Goal: Navigation & Orientation: Understand site structure

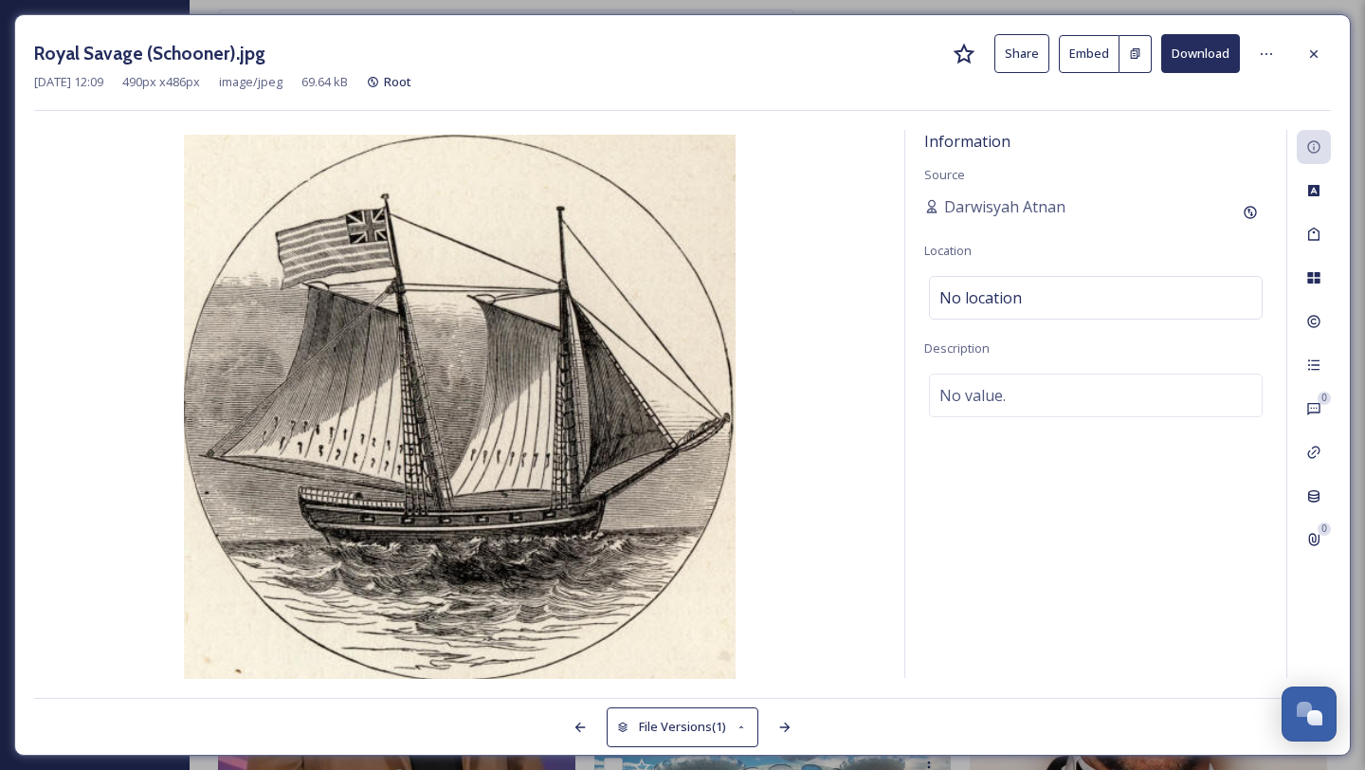
scroll to position [1124, 0]
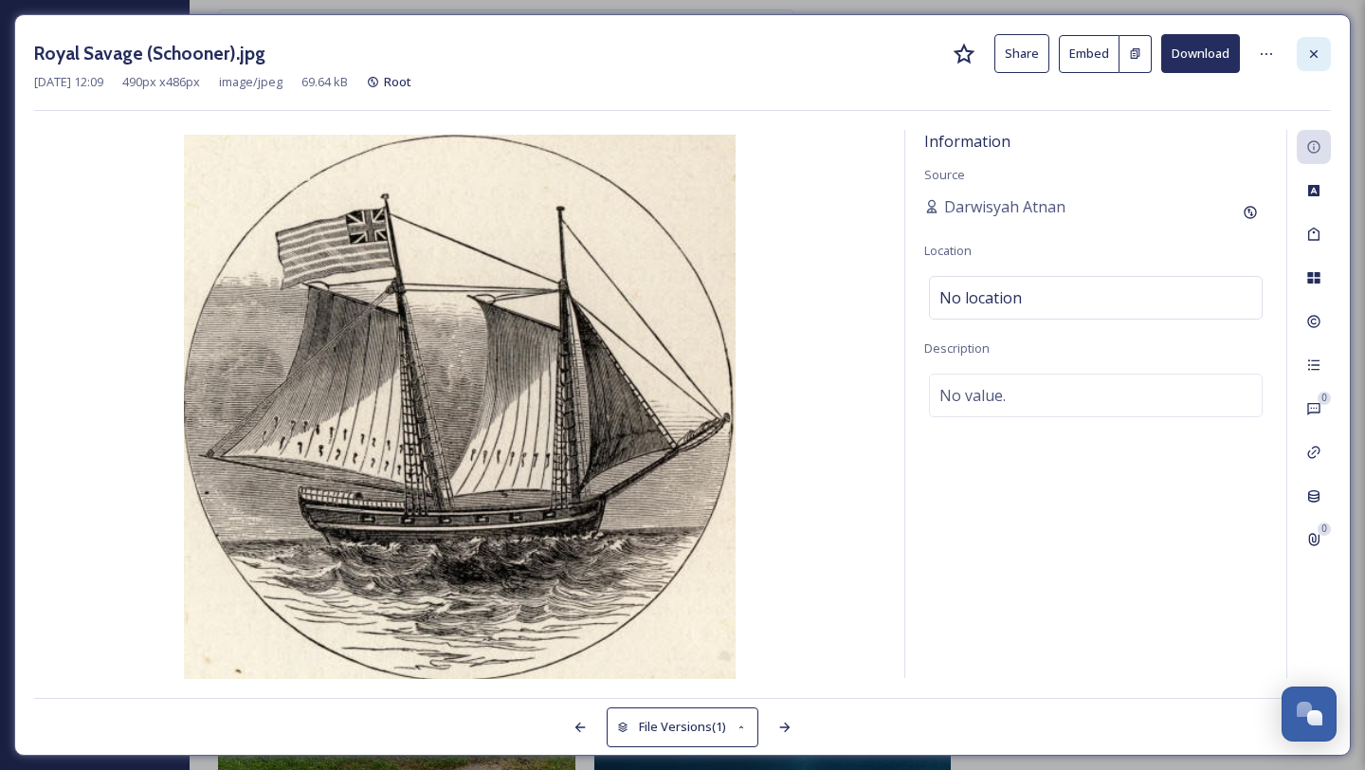
click at [1314, 50] on icon at bounding box center [1313, 53] width 15 height 15
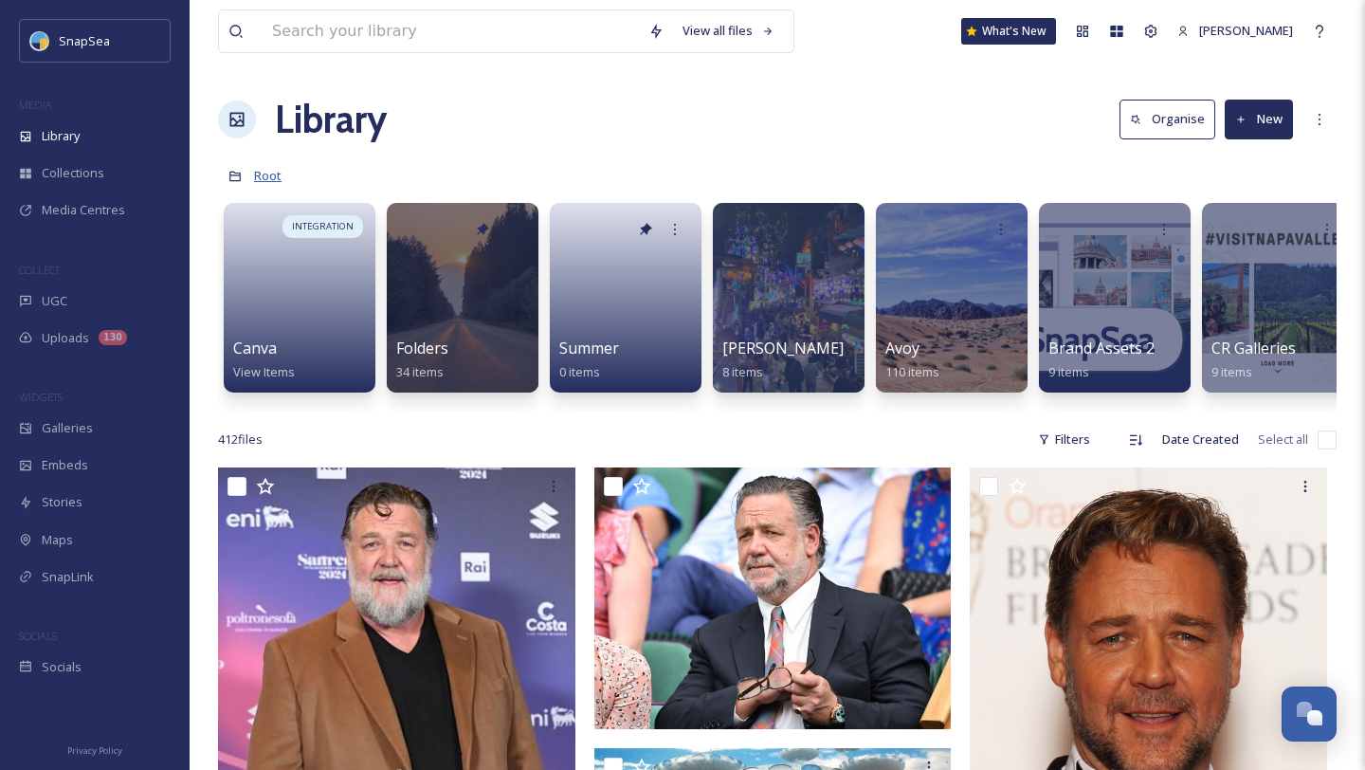
click at [261, 176] on span "Root" at bounding box center [267, 175] width 27 height 17
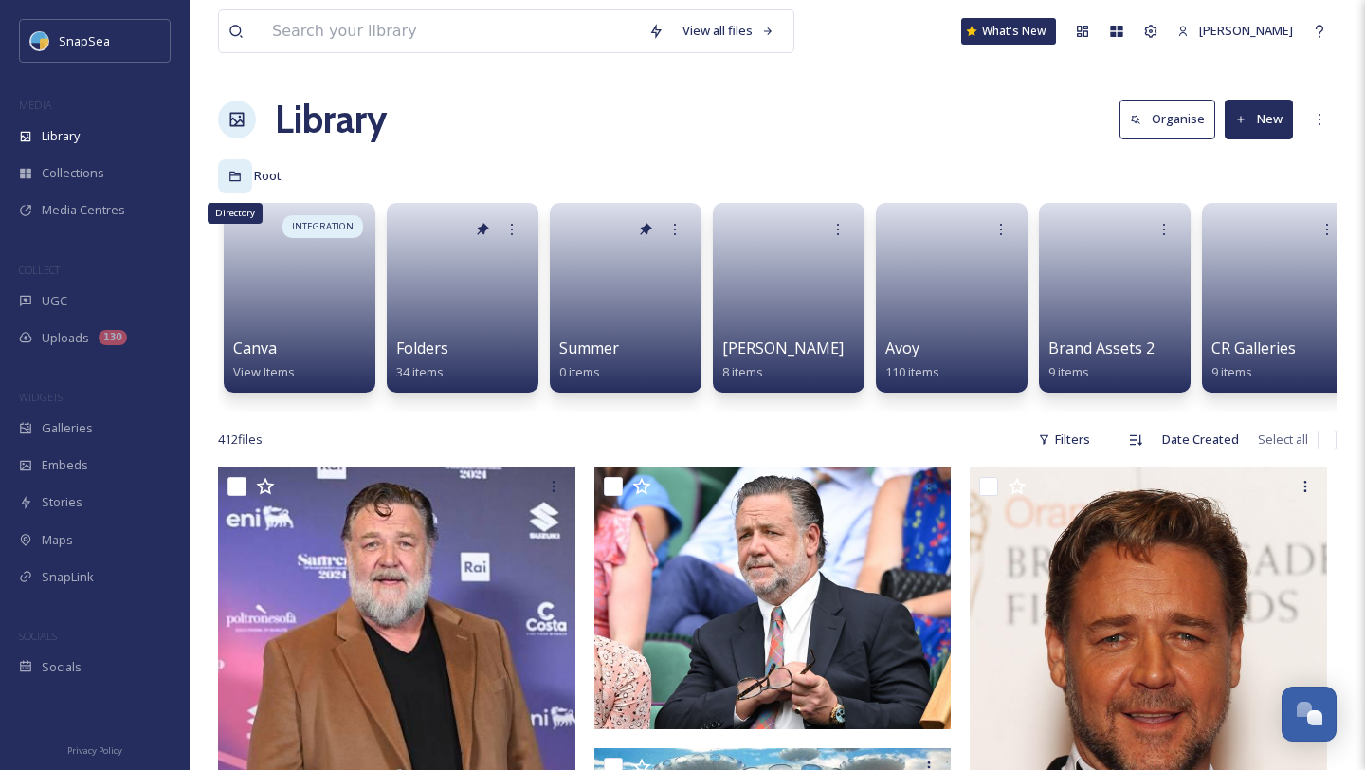
click at [231, 177] on icon at bounding box center [234, 176] width 13 height 13
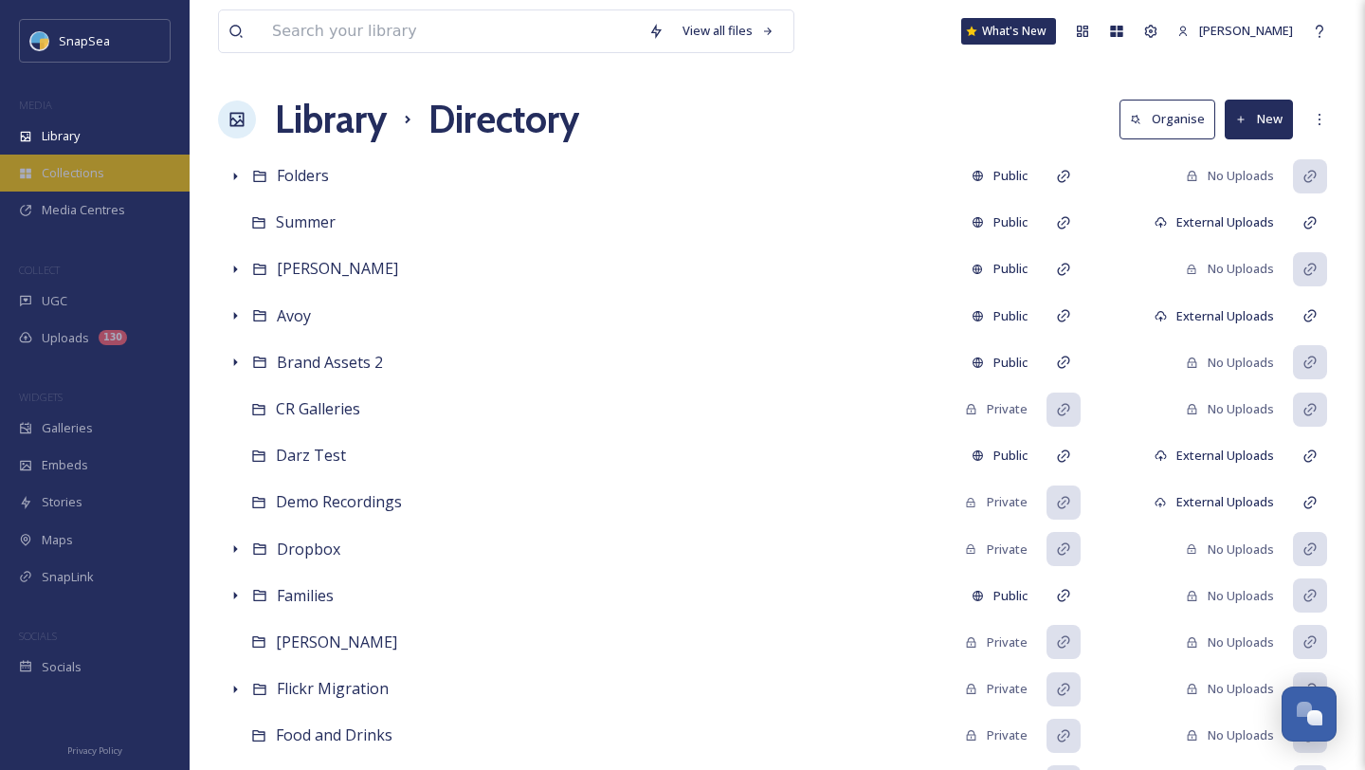
scroll to position [3, 0]
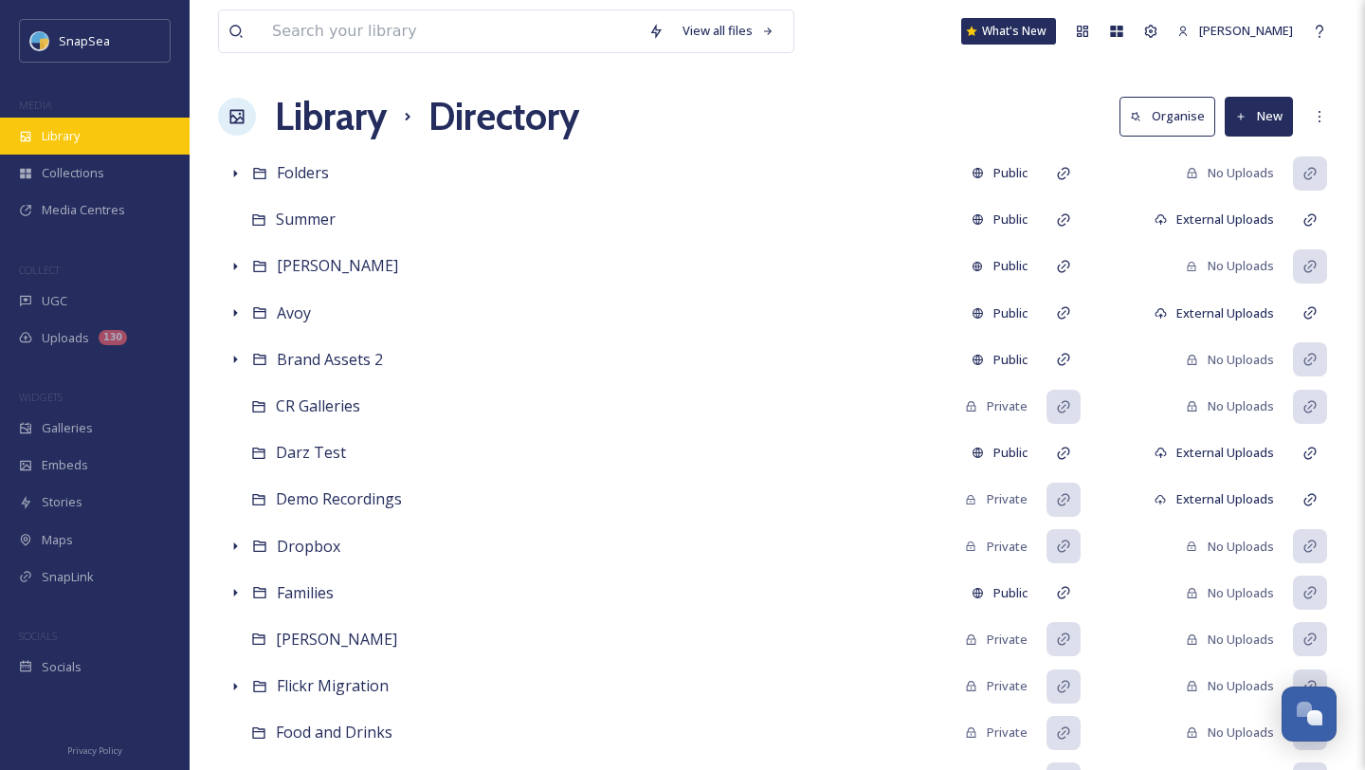
click at [88, 136] on div "Library" at bounding box center [95, 136] width 190 height 37
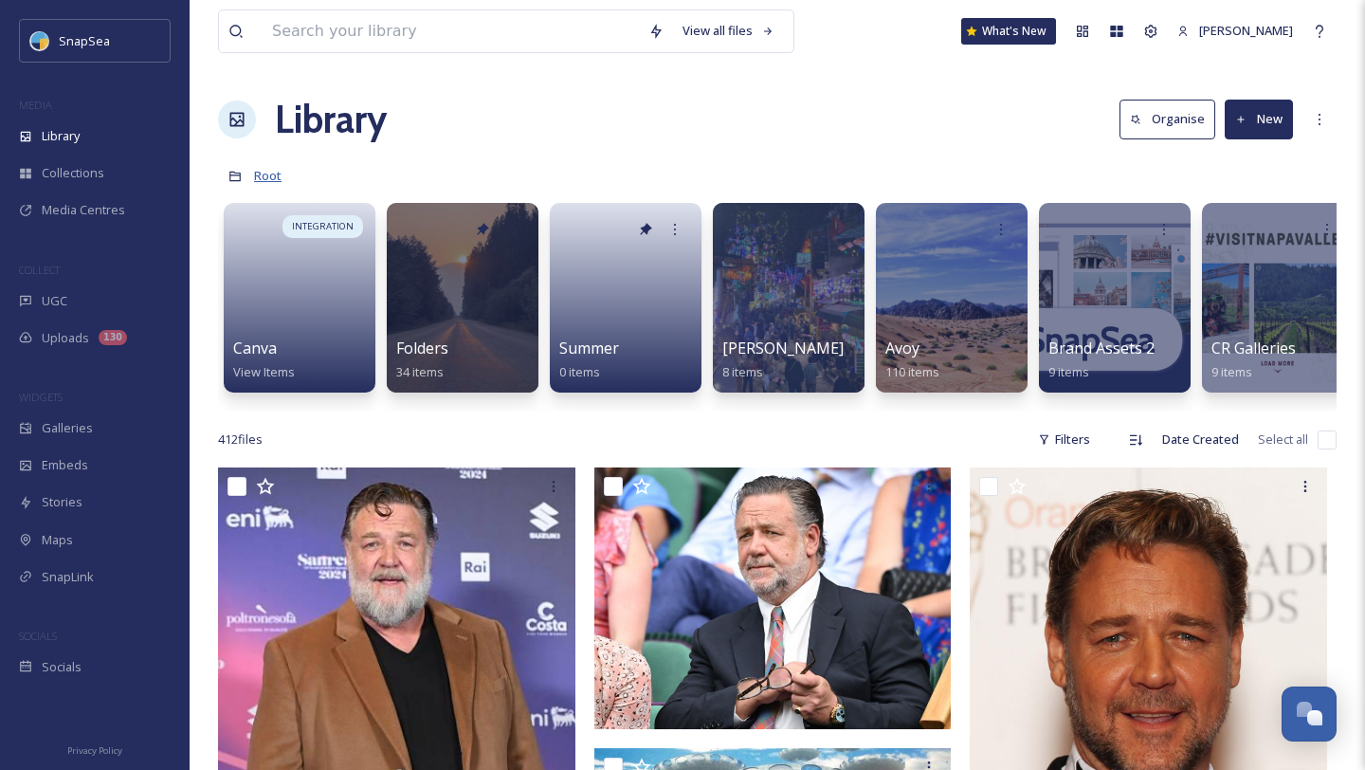
click at [270, 174] on span "Root" at bounding box center [267, 175] width 27 height 17
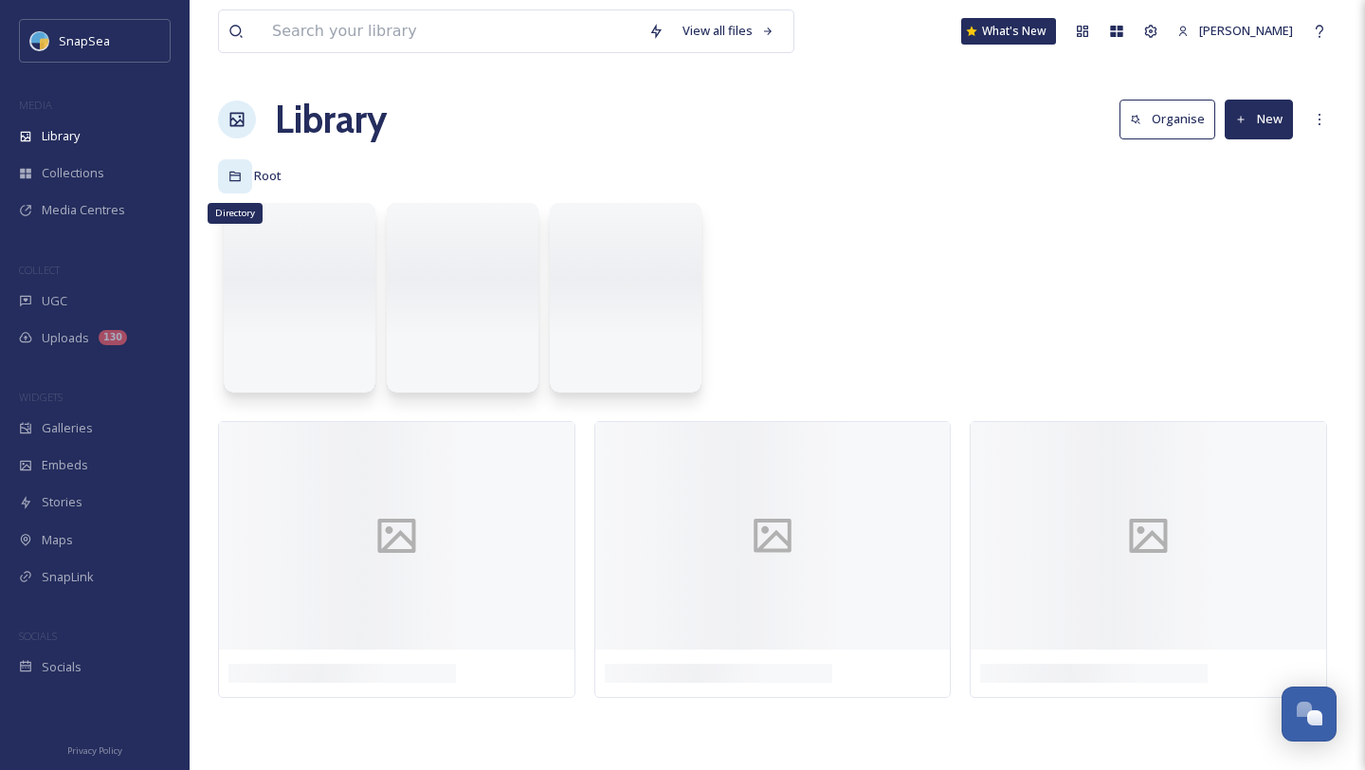
click at [236, 168] on div "Directory" at bounding box center [235, 176] width 34 height 34
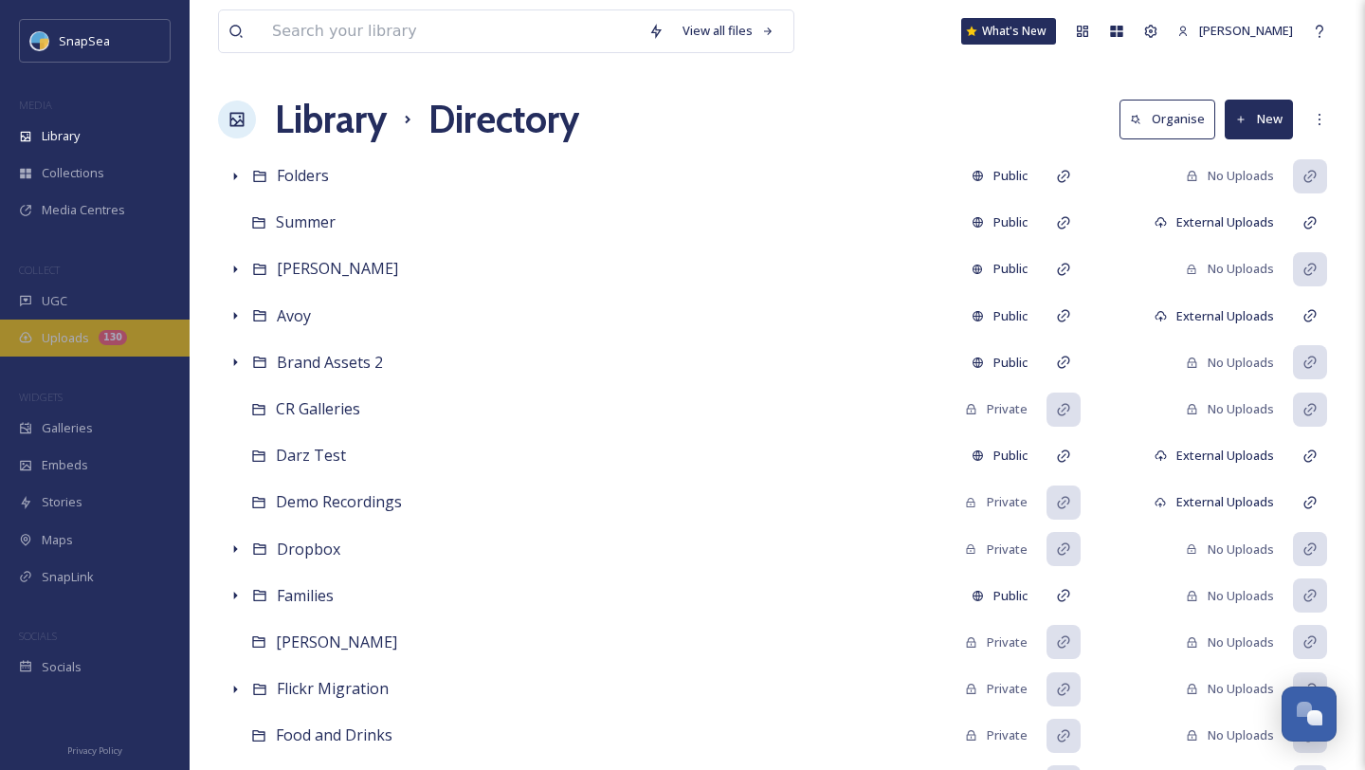
click at [111, 330] on div "130" at bounding box center [113, 337] width 28 height 15
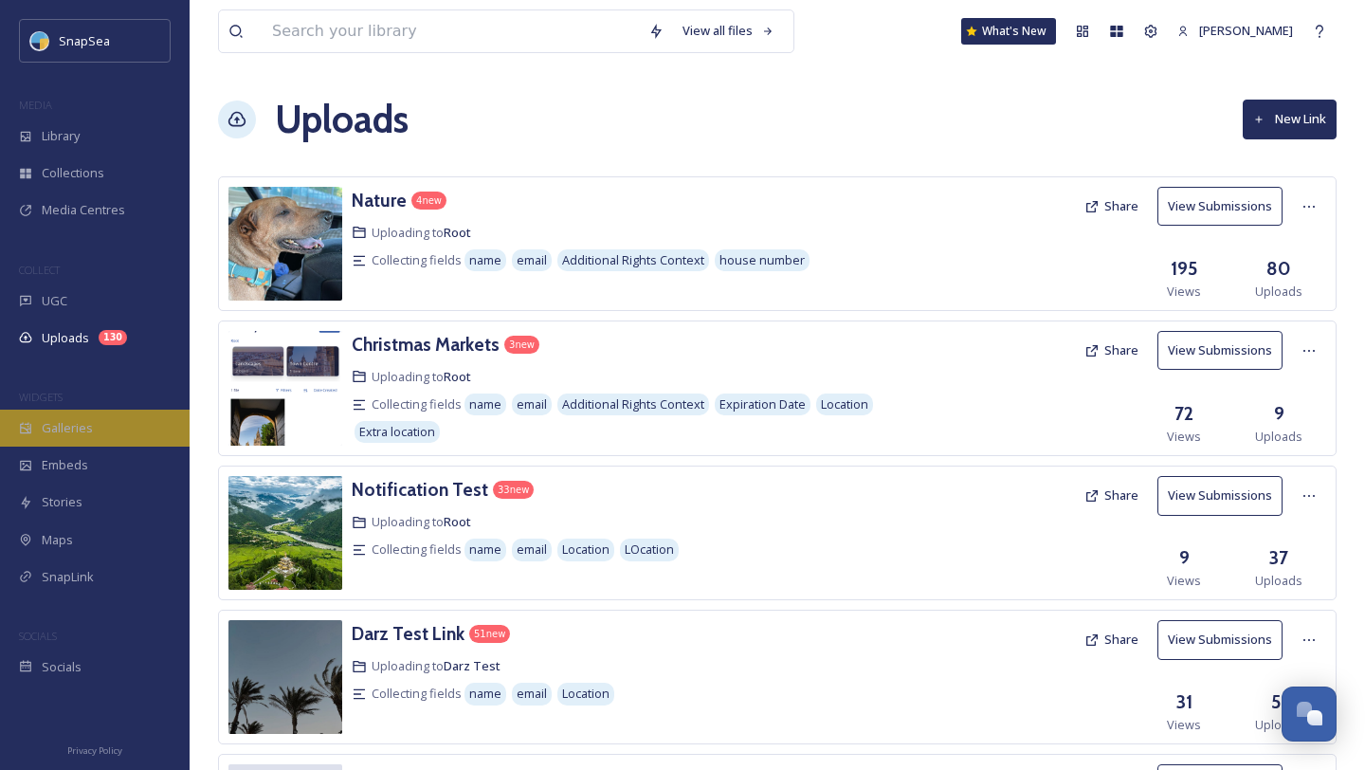
click at [78, 444] on div "Galleries" at bounding box center [95, 427] width 190 height 37
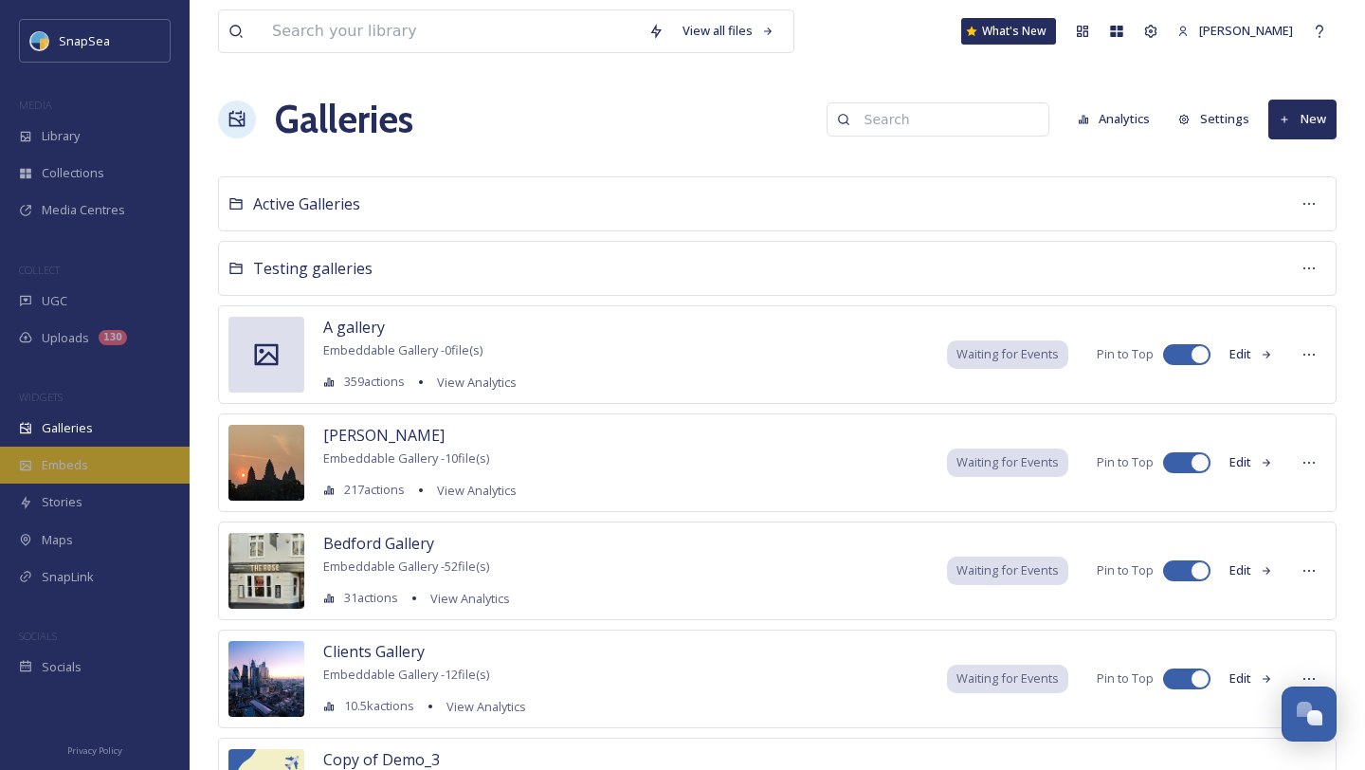
click at [77, 461] on span "Embeds" at bounding box center [65, 465] width 46 height 18
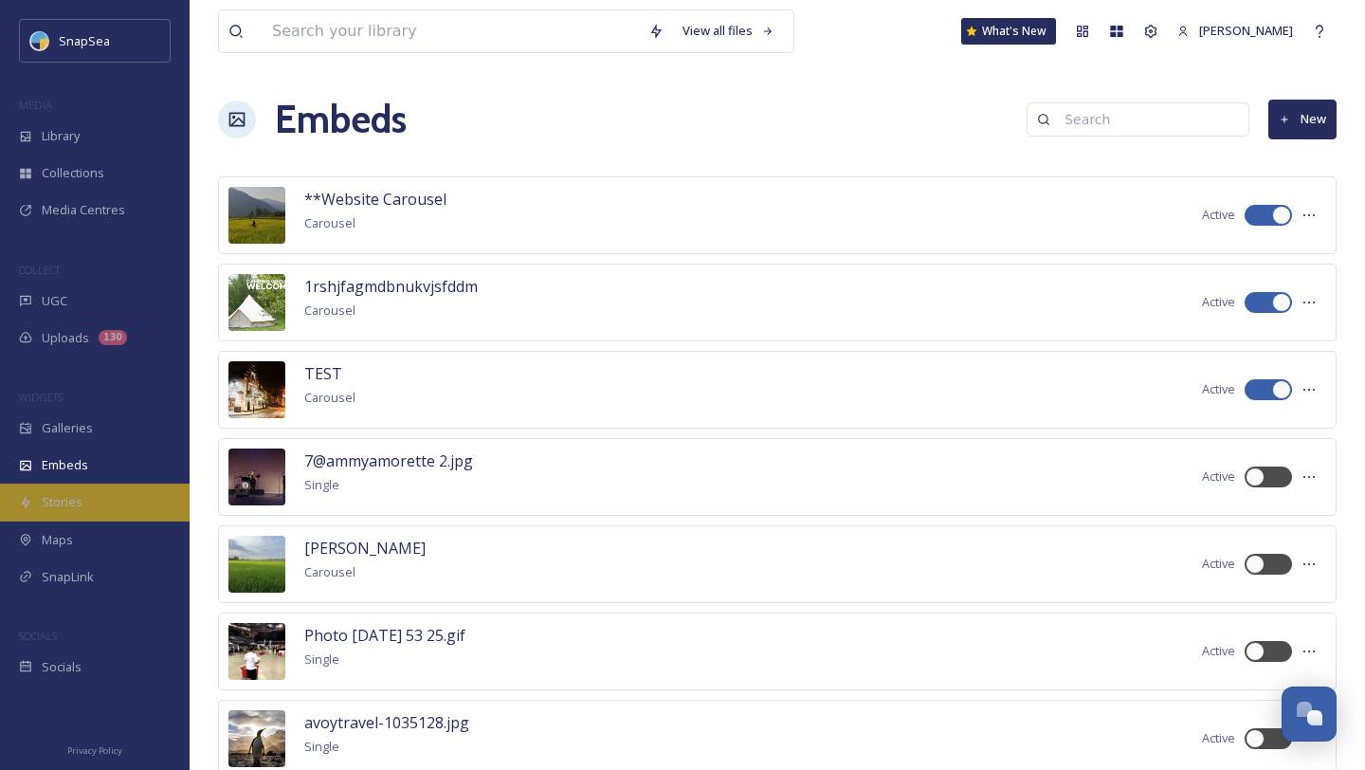
click at [73, 496] on span "Stories" at bounding box center [62, 502] width 41 height 18
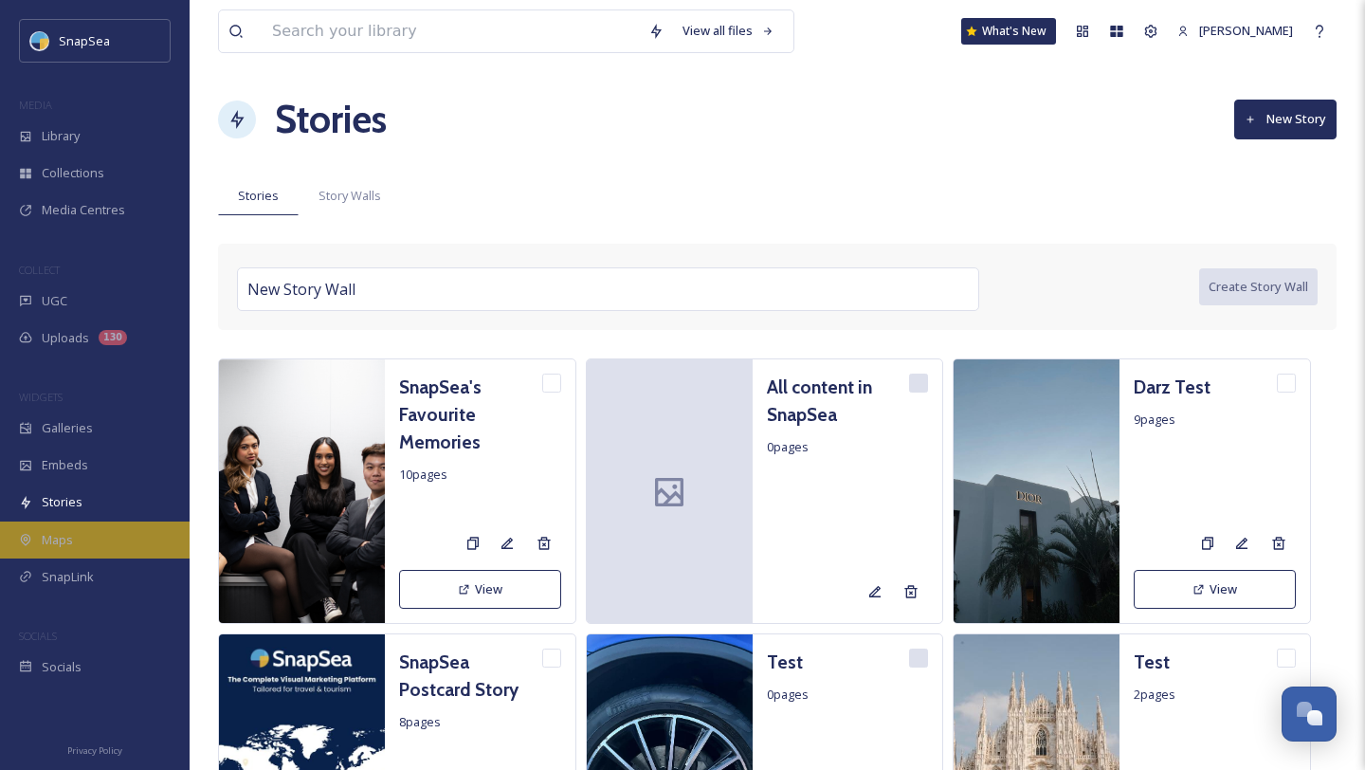
click at [76, 533] on div "Maps" at bounding box center [95, 539] width 190 height 37
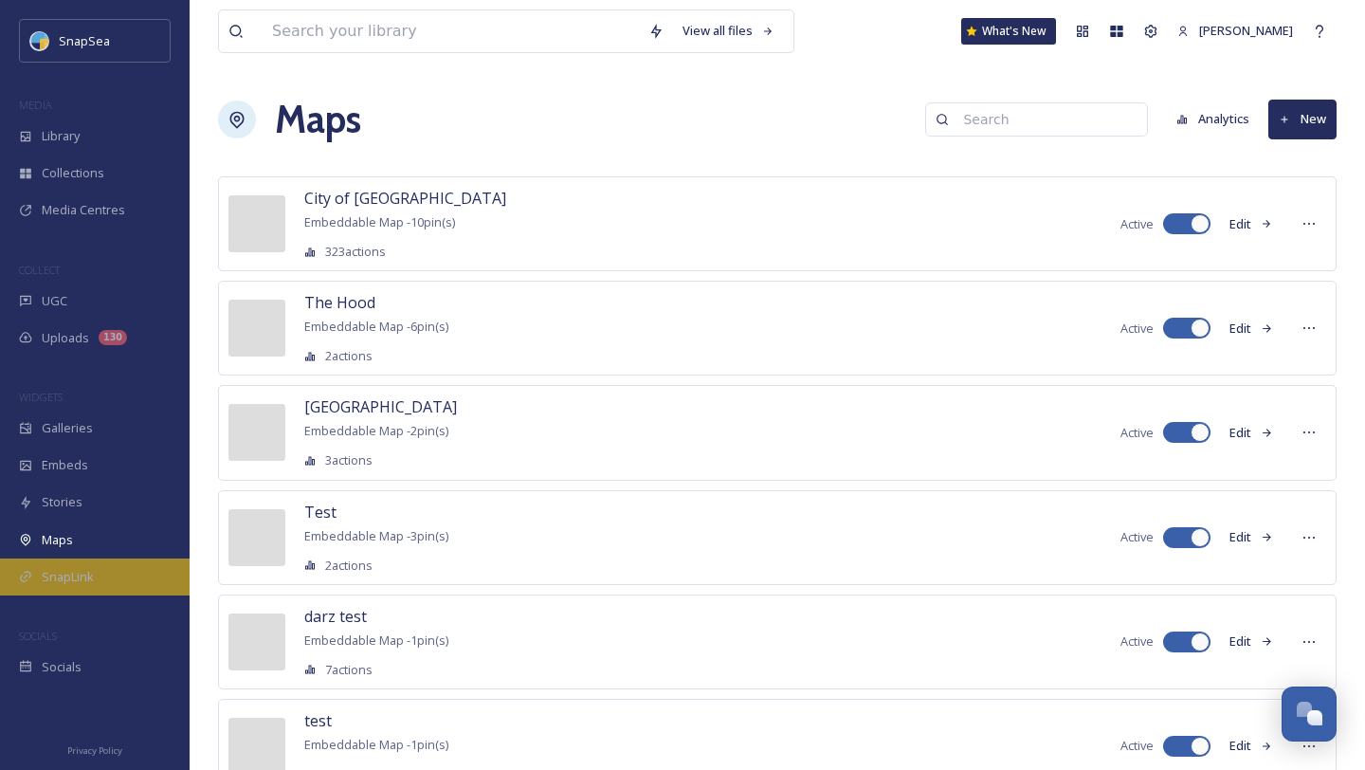
click at [75, 571] on span "SnapLink" at bounding box center [68, 577] width 52 height 18
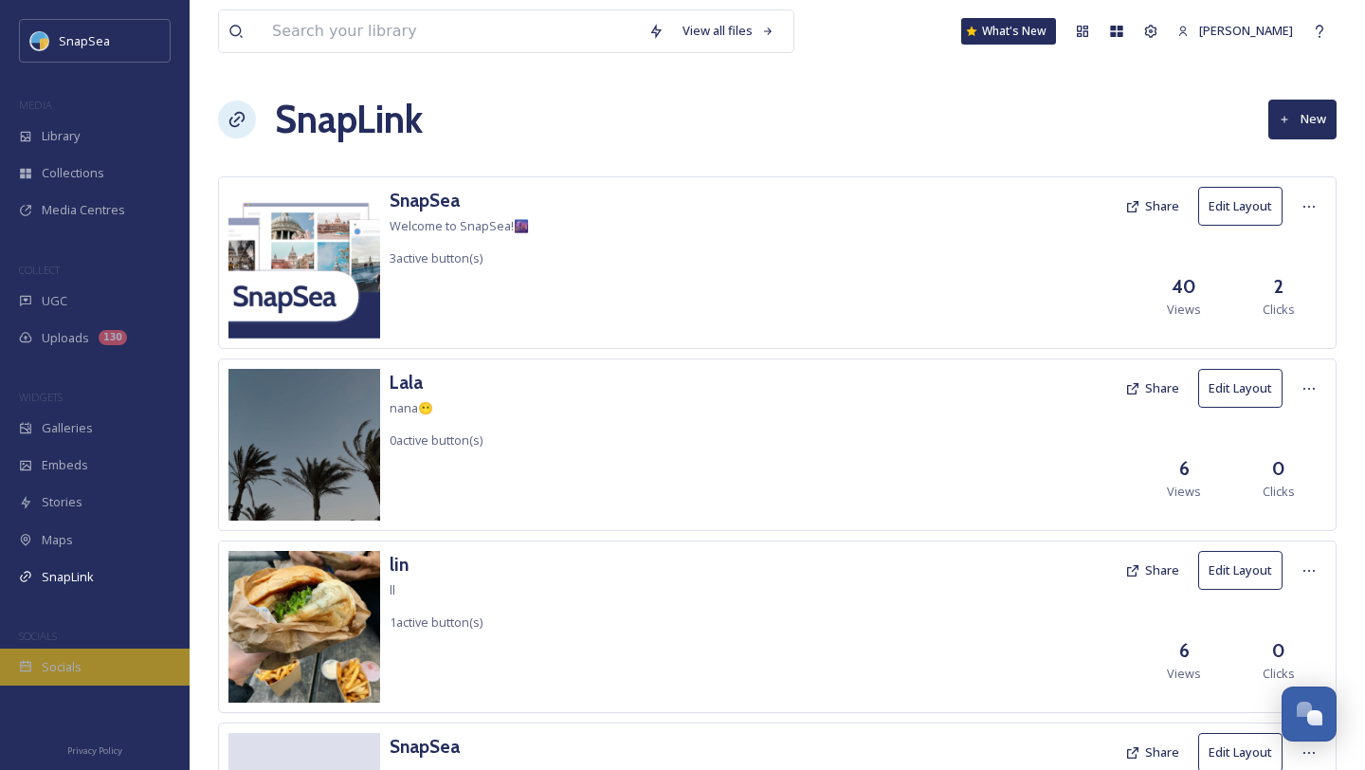
click at [81, 666] on div "Socials" at bounding box center [95, 666] width 190 height 37
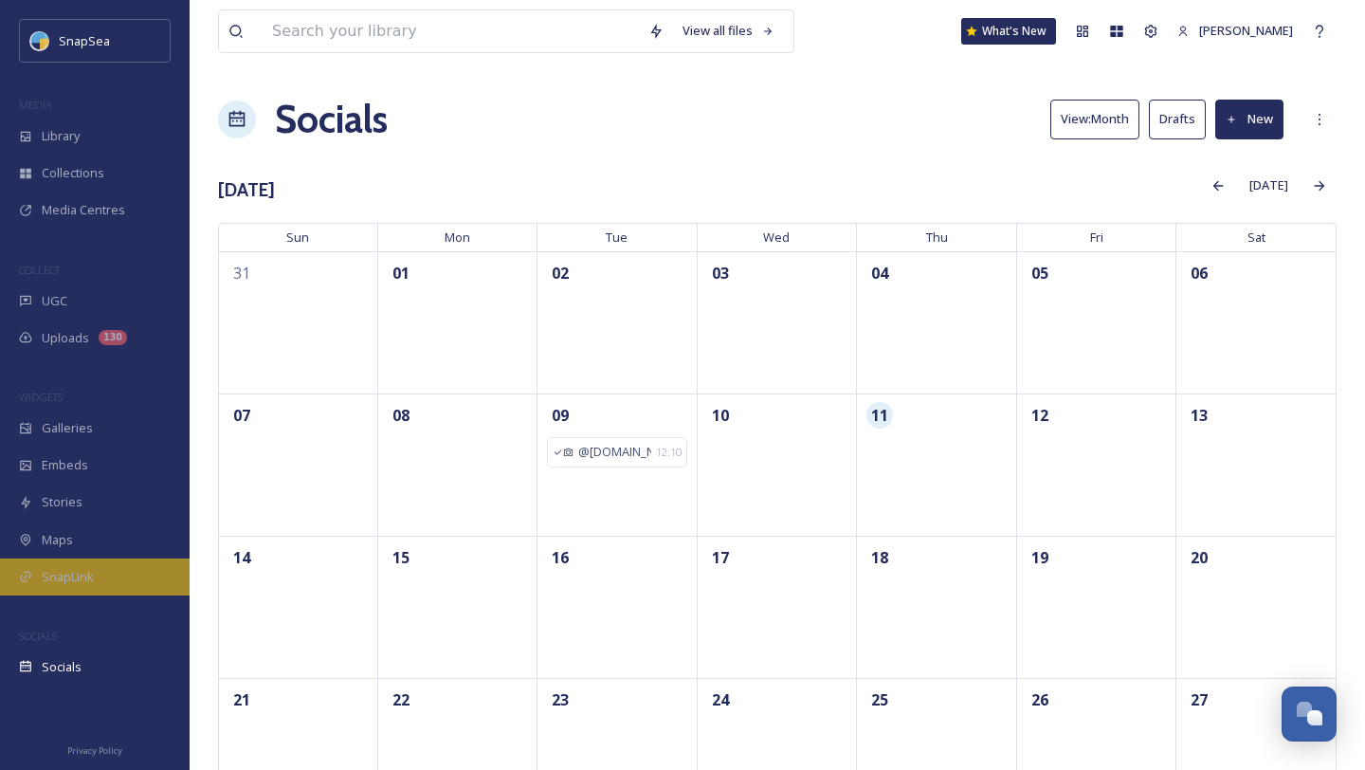
click at [72, 580] on span "SnapLink" at bounding box center [68, 577] width 52 height 18
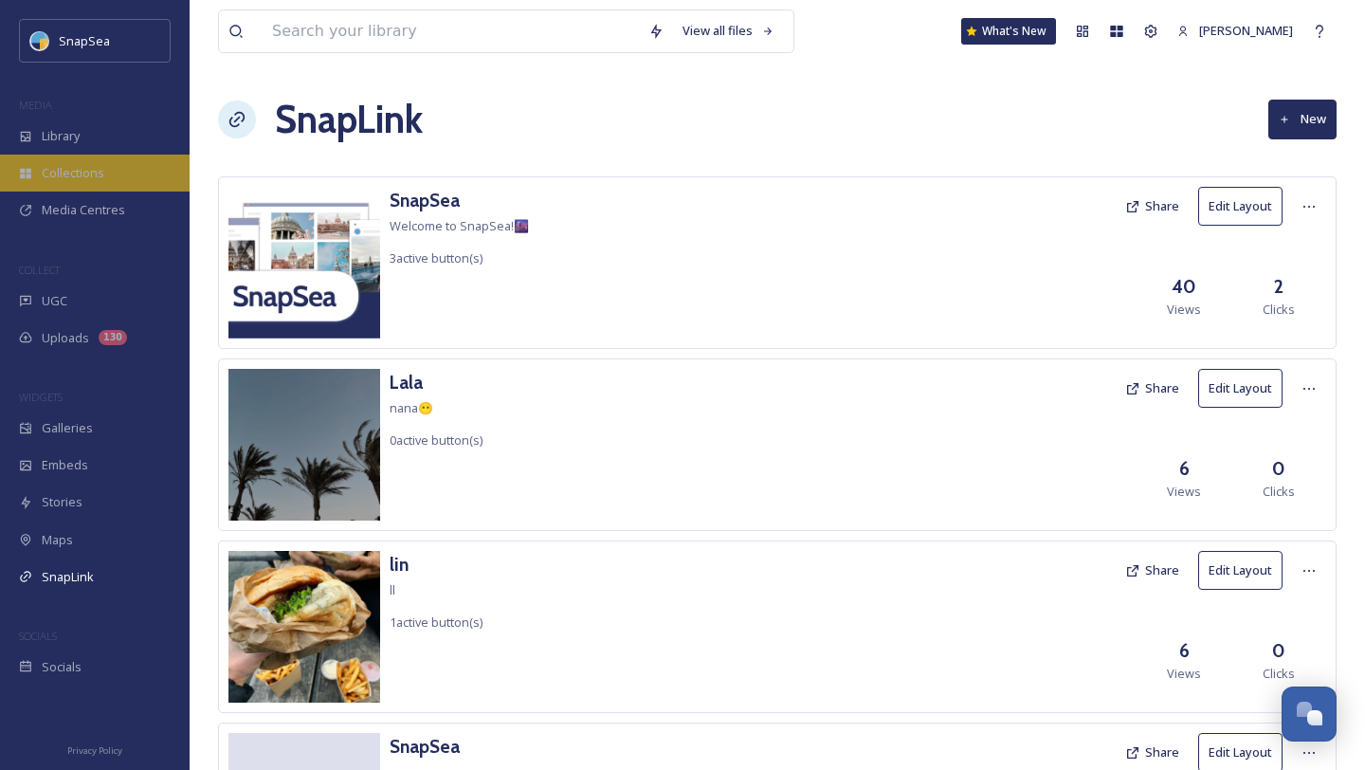
click at [67, 167] on span "Collections" at bounding box center [73, 173] width 63 height 18
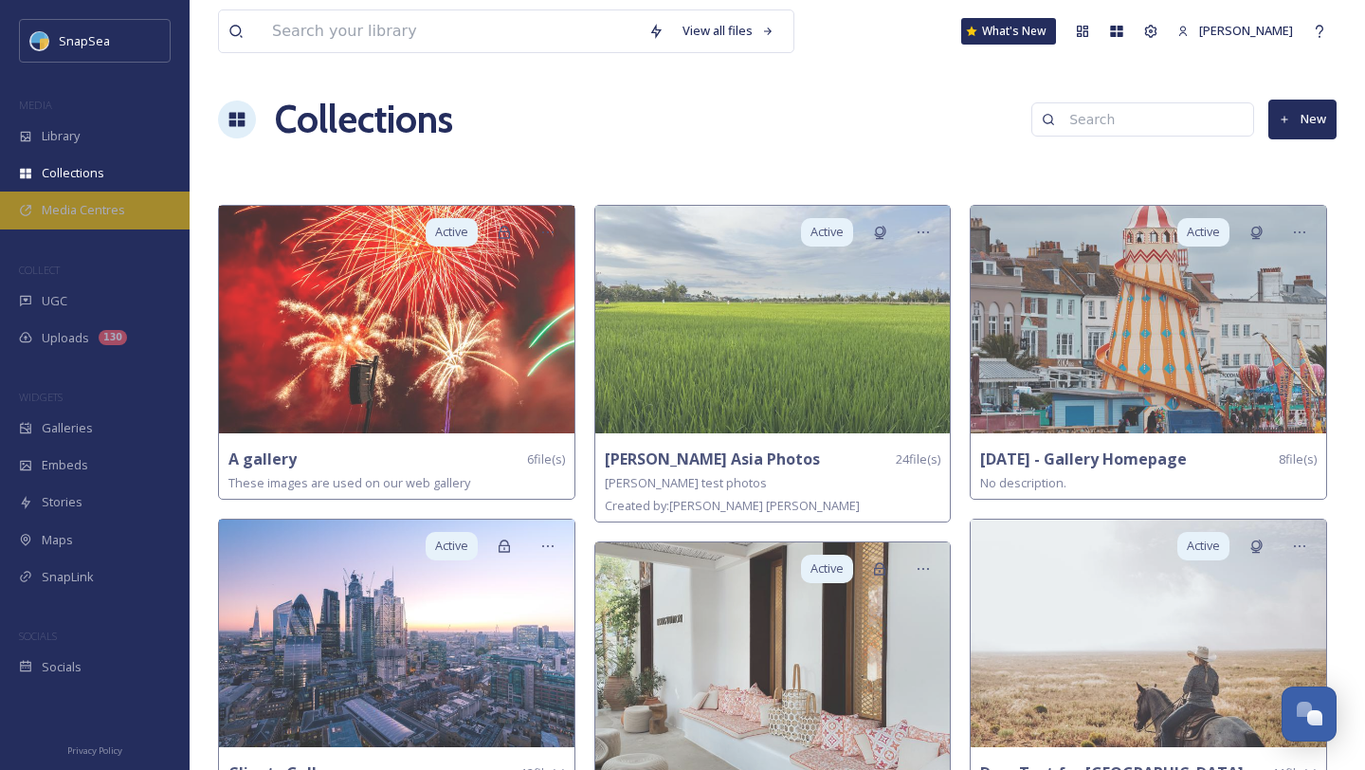
click at [63, 206] on span "Media Centres" at bounding box center [83, 210] width 83 height 18
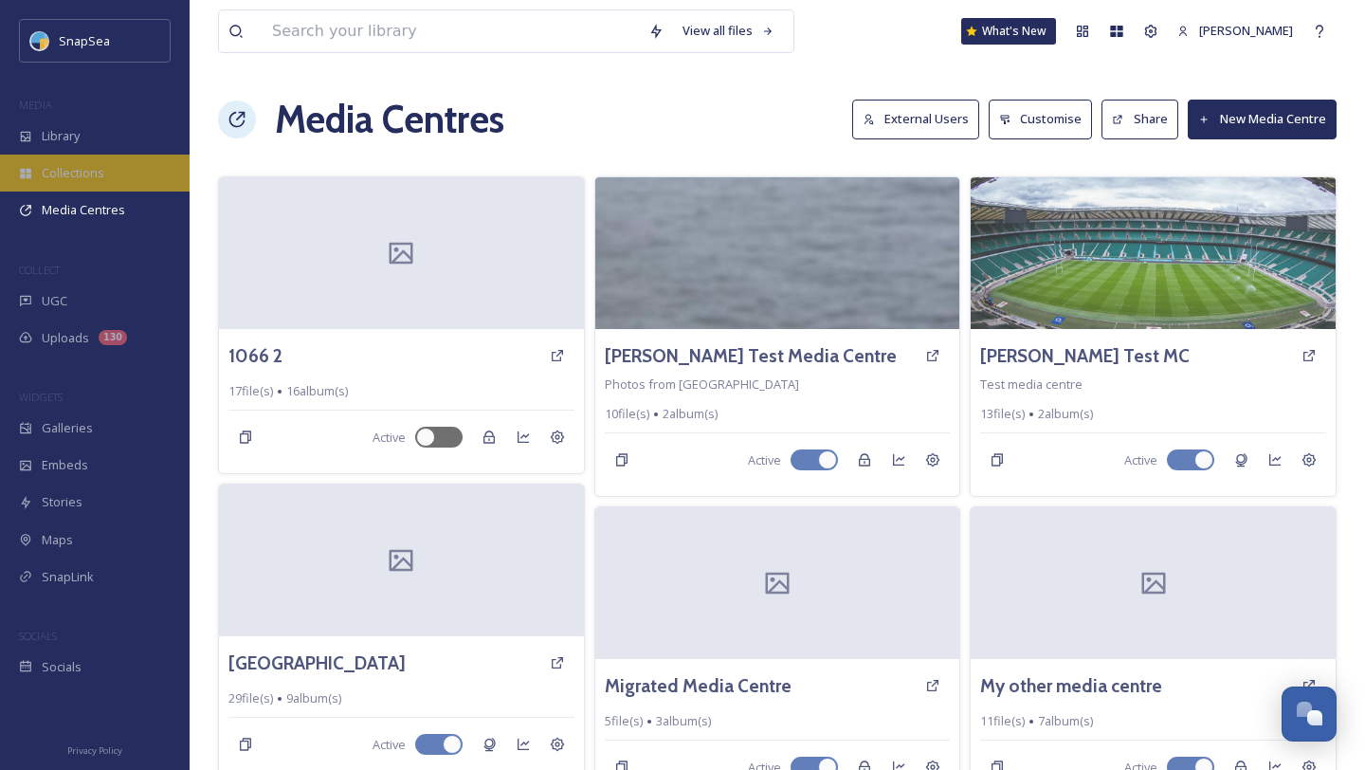
click at [65, 168] on span "Collections" at bounding box center [73, 173] width 63 height 18
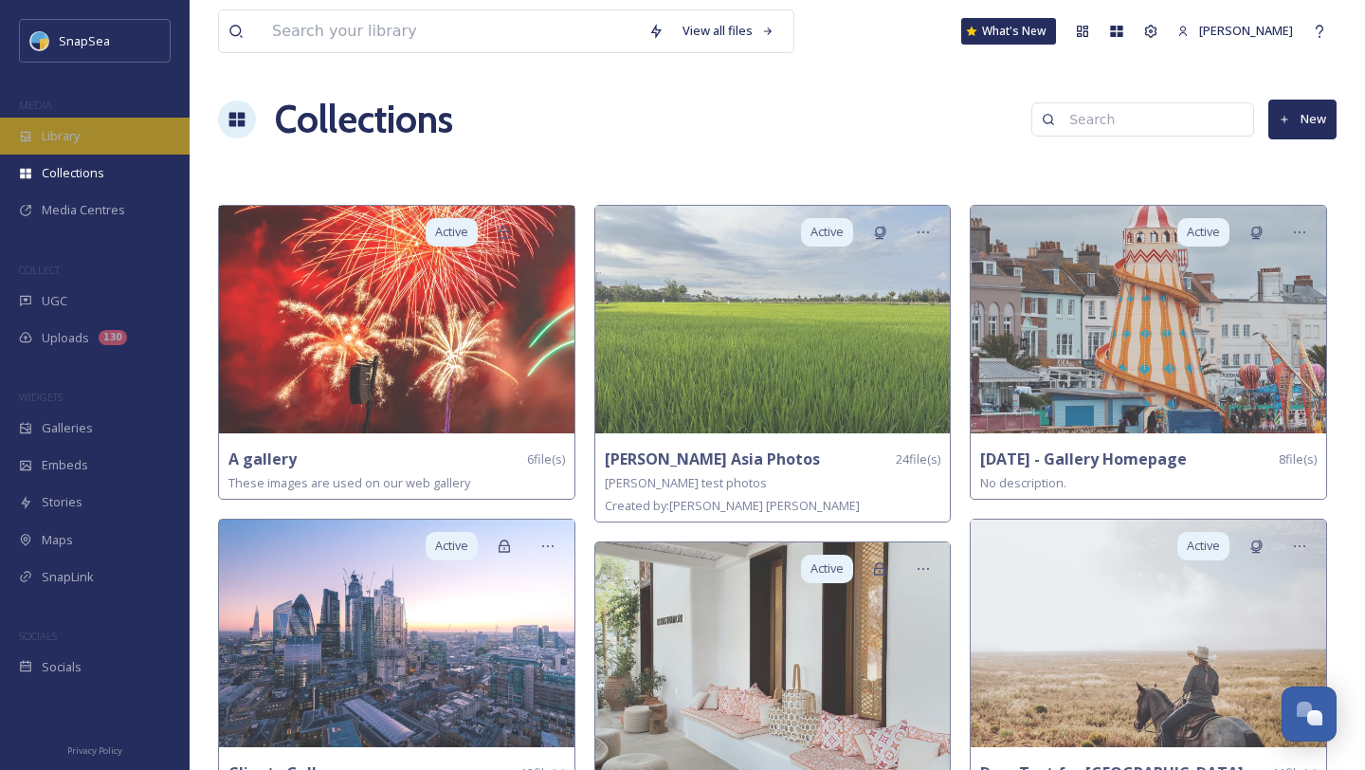
click at [65, 131] on span "Library" at bounding box center [61, 136] width 38 height 18
